Goal: Download file/media

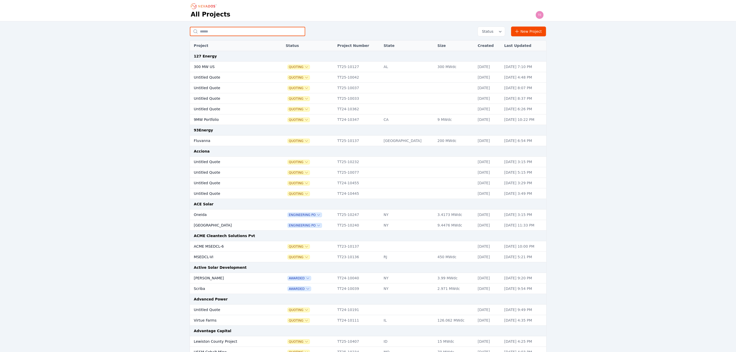
click at [216, 30] on input "text" at bounding box center [247, 31] width 115 height 9
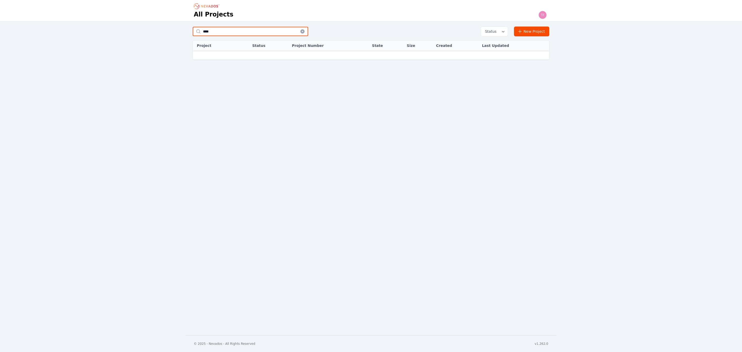
type input "*"
type input "*******"
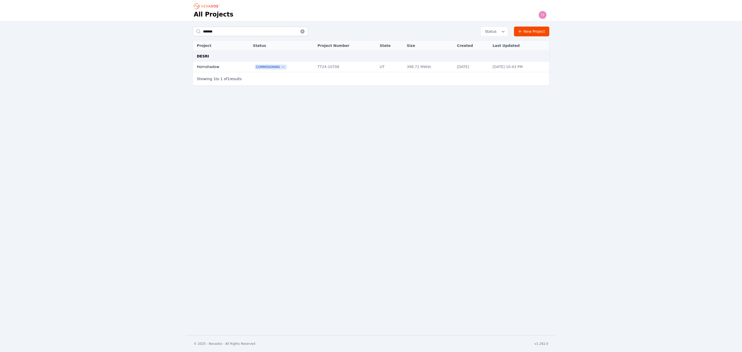
click at [309, 71] on td "Commisioning" at bounding box center [282, 67] width 65 height 11
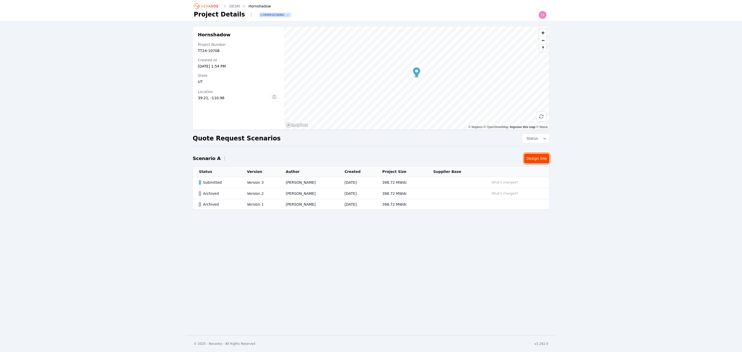
click at [539, 160] on link "Design Site" at bounding box center [536, 159] width 25 height 10
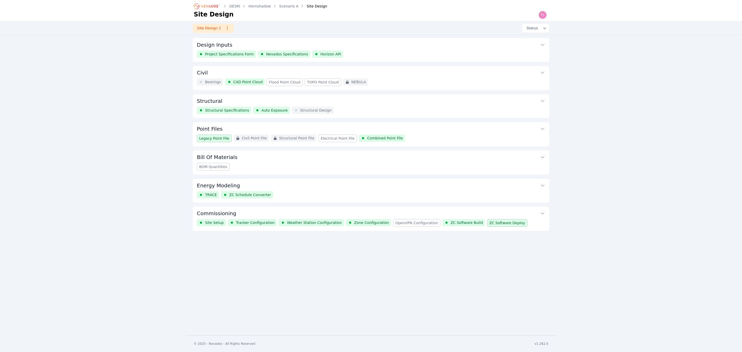
click at [310, 194] on div "TRACE ZC Schedule Converter" at bounding box center [371, 194] width 348 height 7
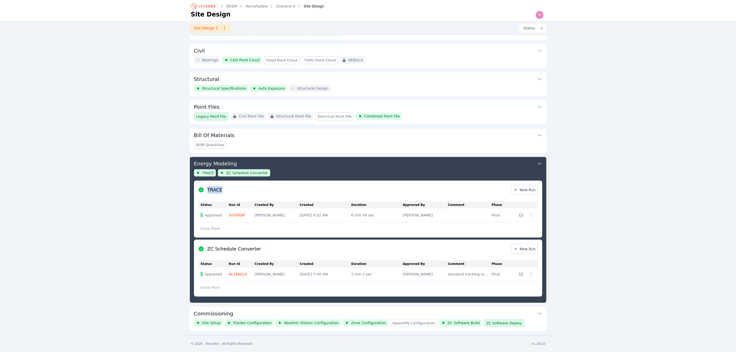
drag, startPoint x: 207, startPoint y: 188, endPoint x: 230, endPoint y: 188, distance: 22.4
click at [230, 188] on div "TRACE New Run" at bounding box center [368, 190] width 340 height 19
click at [578, 200] on div "DESRI Hornshadow Scenario A Site Design Site Design Site Design 1 Status Design…" at bounding box center [368, 156] width 736 height 357
drag, startPoint x: 208, startPoint y: 189, endPoint x: 224, endPoint y: 190, distance: 16.2
click at [224, 190] on div "TRACE" at bounding box center [214, 189] width 33 height 7
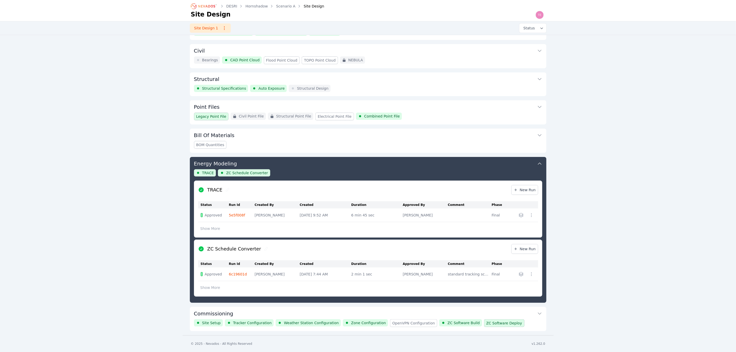
click at [485, 115] on div "Legacy Point File Civil Point File Structural Point File Electrical Point File …" at bounding box center [368, 117] width 348 height 8
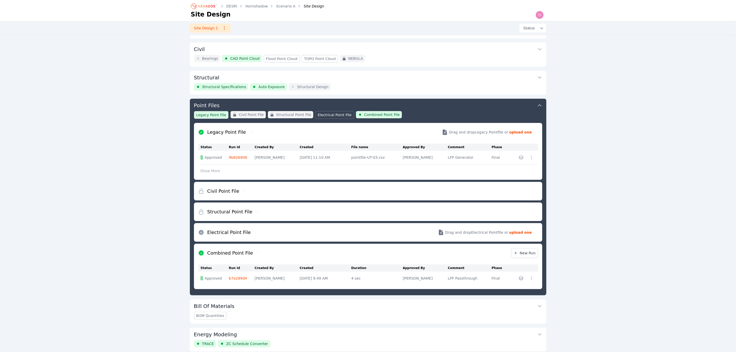
scroll to position [73, 0]
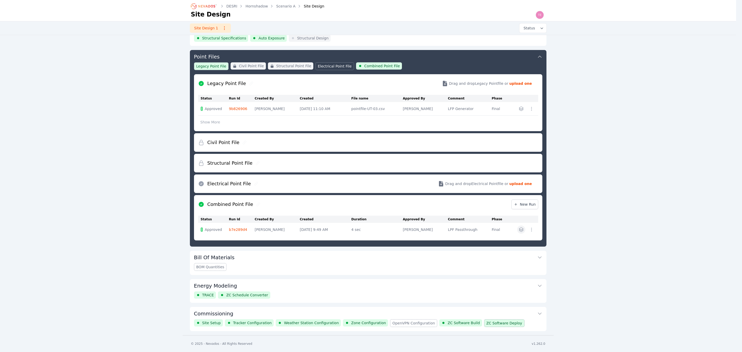
click at [522, 233] on button "button" at bounding box center [521, 229] width 8 height 8
click at [500, 242] on span "hornshadow-_combined-point-file_b7e289d4.csv" at bounding box center [478, 240] width 87 height 5
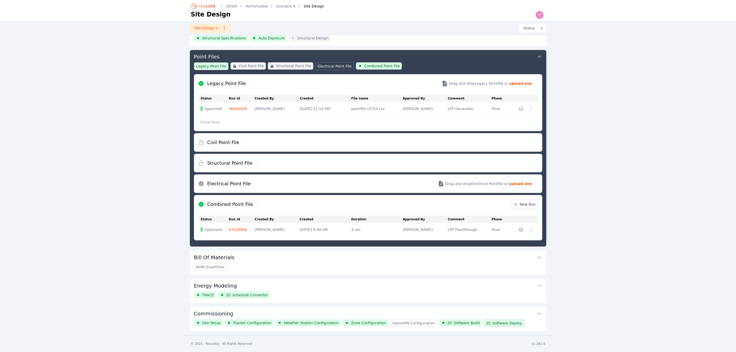
click at [282, 6] on link "Scenario A" at bounding box center [285, 6] width 19 height 5
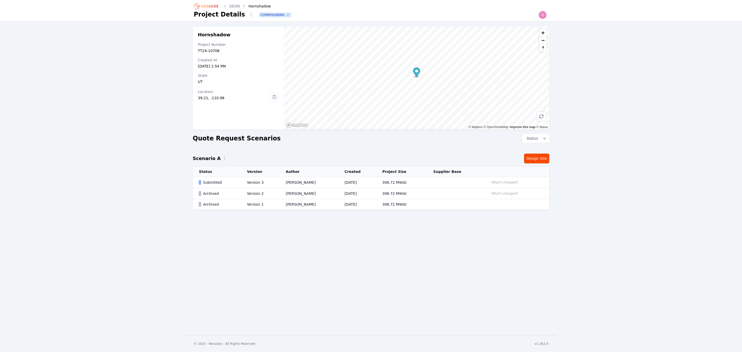
click at [275, 182] on td "Version 3" at bounding box center [260, 182] width 39 height 11
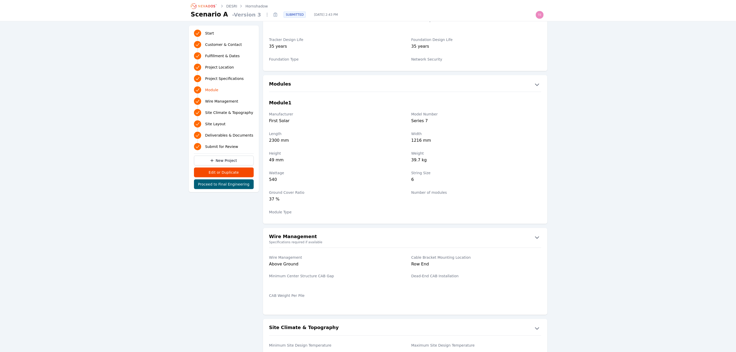
scroll to position [541, 0]
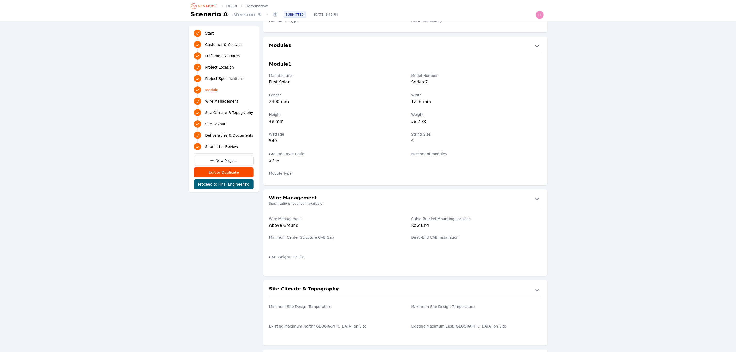
drag, startPoint x: 273, startPoint y: 46, endPoint x: 437, endPoint y: 162, distance: 201.0
click at [437, 162] on div "Modules Module 1 Manufacturer First Solar Model Number Series 7 Length 2300 mm …" at bounding box center [405, 111] width 284 height 149
drag, startPoint x: 412, startPoint y: 84, endPoint x: 438, endPoint y: 85, distance: 25.8
click at [438, 85] on div "Series 7" at bounding box center [476, 82] width 130 height 7
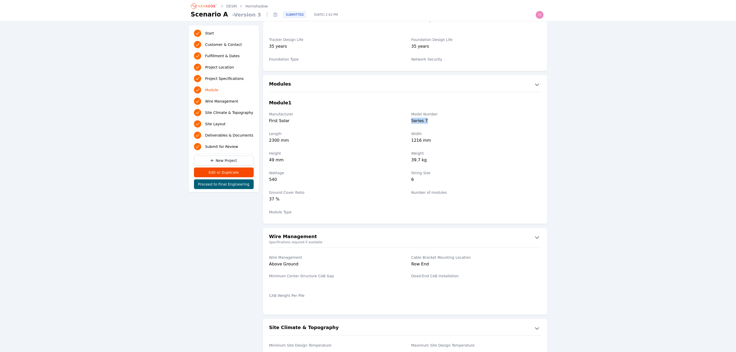
scroll to position [425, 0]
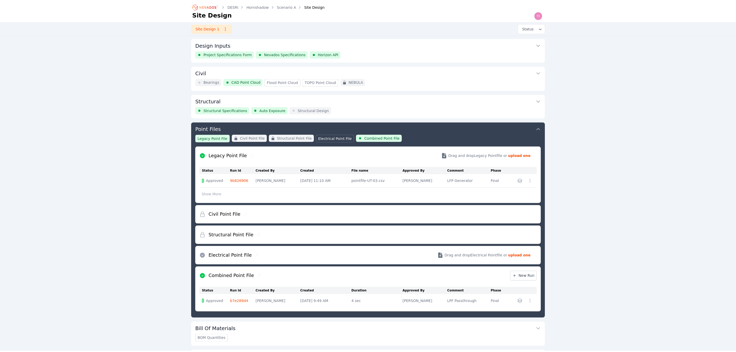
scroll to position [73, 0]
